Goal: Find specific page/section: Find specific page/section

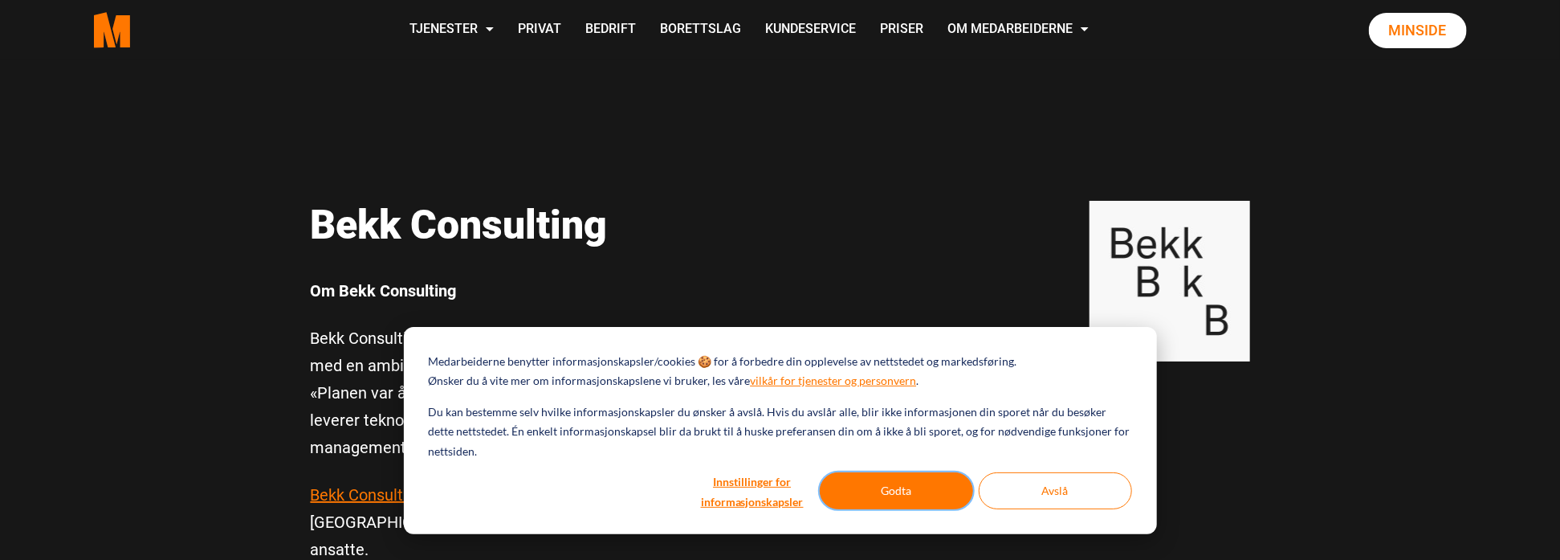
click at [860, 488] on button "Godta" at bounding box center [896, 490] width 153 height 37
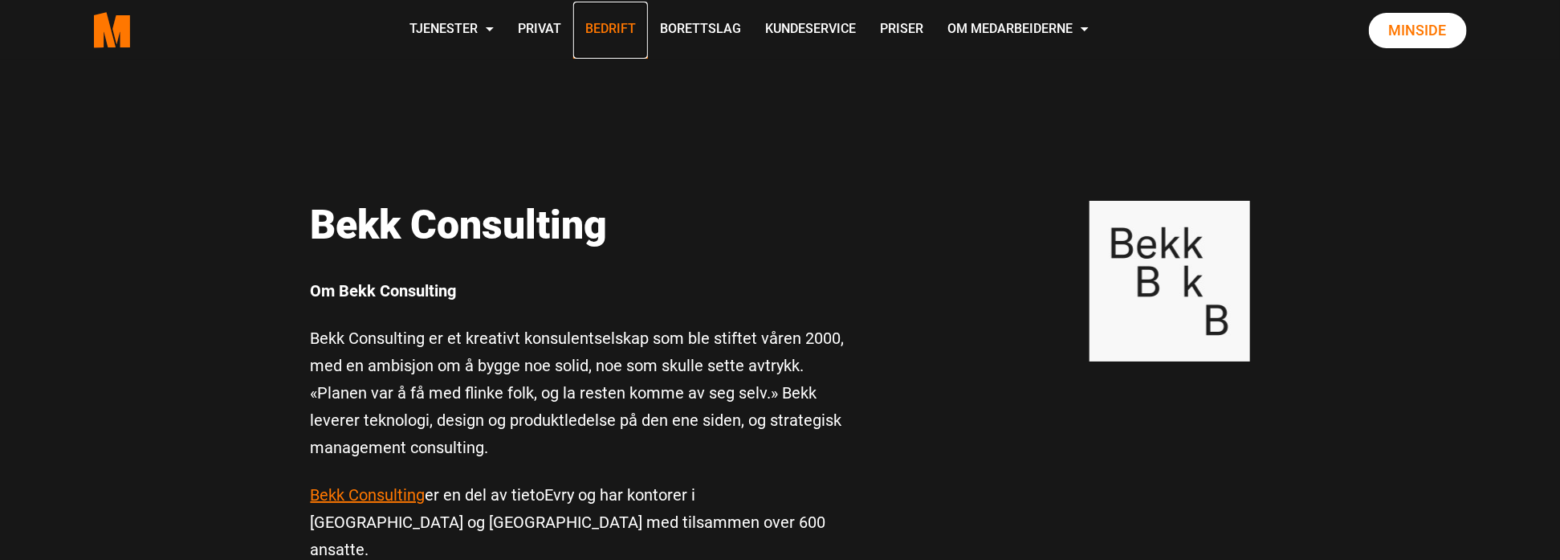
click at [605, 22] on link "Bedrift" at bounding box center [610, 30] width 75 height 57
